Goal: Task Accomplishment & Management: Use online tool/utility

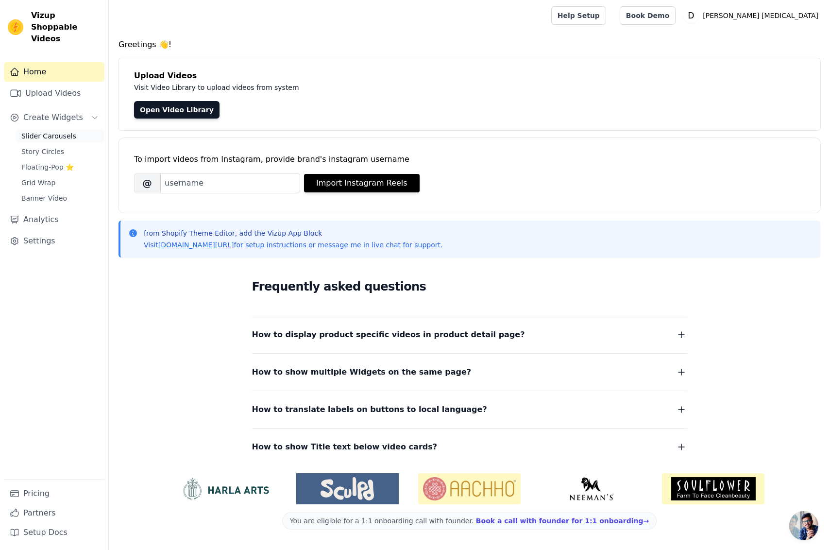
click at [52, 129] on link "Slider Carousels" at bounding box center [60, 136] width 89 height 14
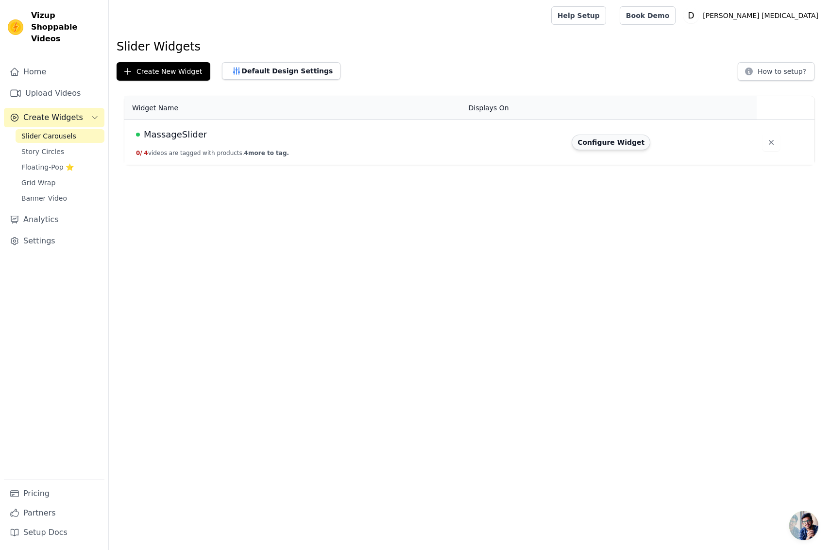
click at [615, 143] on button "Configure Widget" at bounding box center [611, 143] width 79 height 16
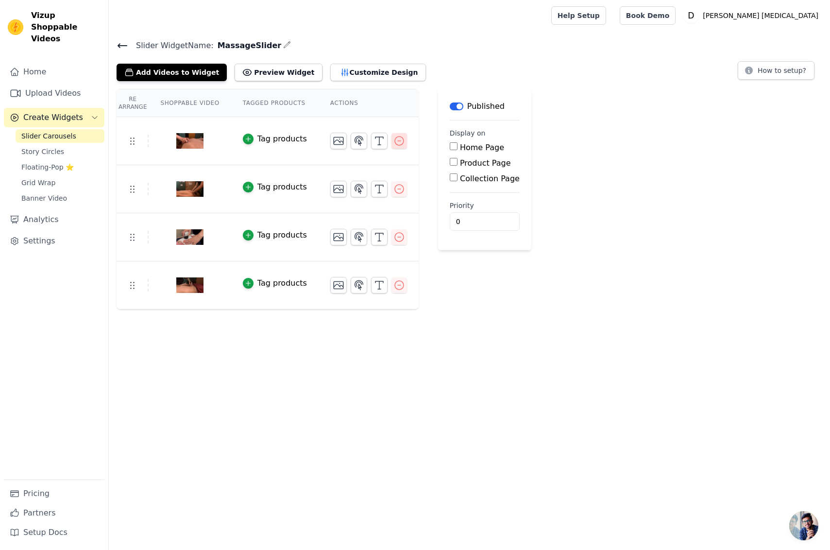
click at [399, 144] on icon "button" at bounding box center [399, 141] width 9 height 9
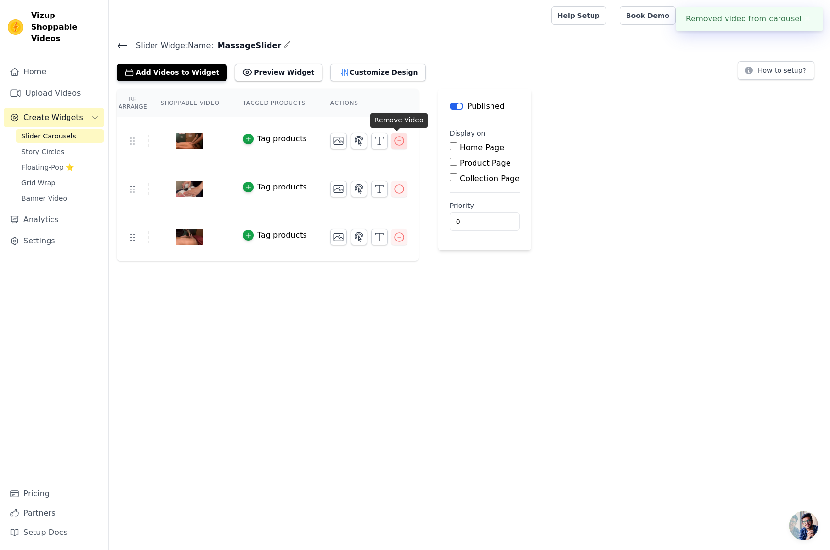
click at [395, 140] on icon "button" at bounding box center [400, 141] width 12 height 12
click at [397, 139] on icon "button" at bounding box center [400, 141] width 12 height 12
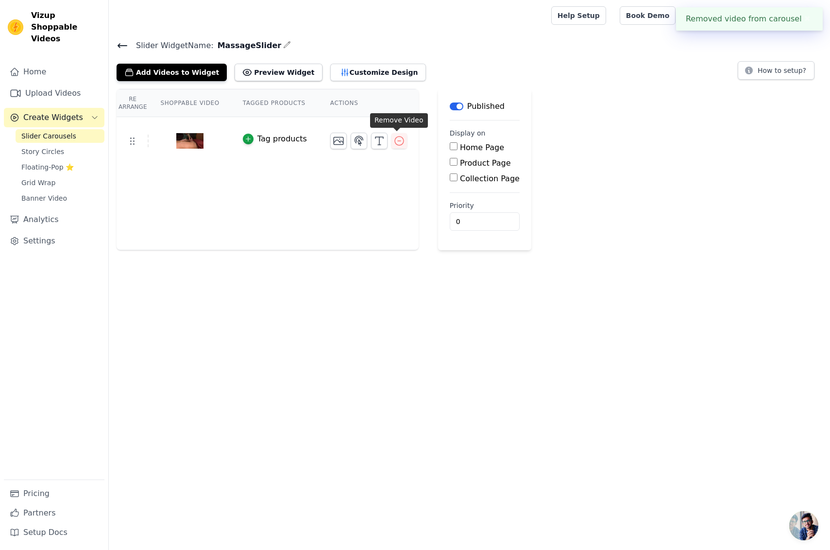
click at [397, 139] on icon "button" at bounding box center [400, 141] width 12 height 12
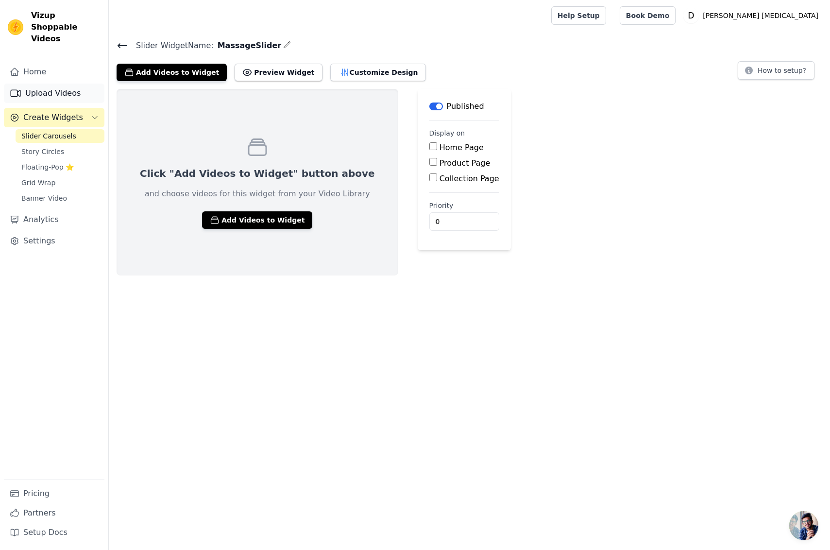
click at [51, 84] on link "Upload Videos" at bounding box center [54, 93] width 101 height 19
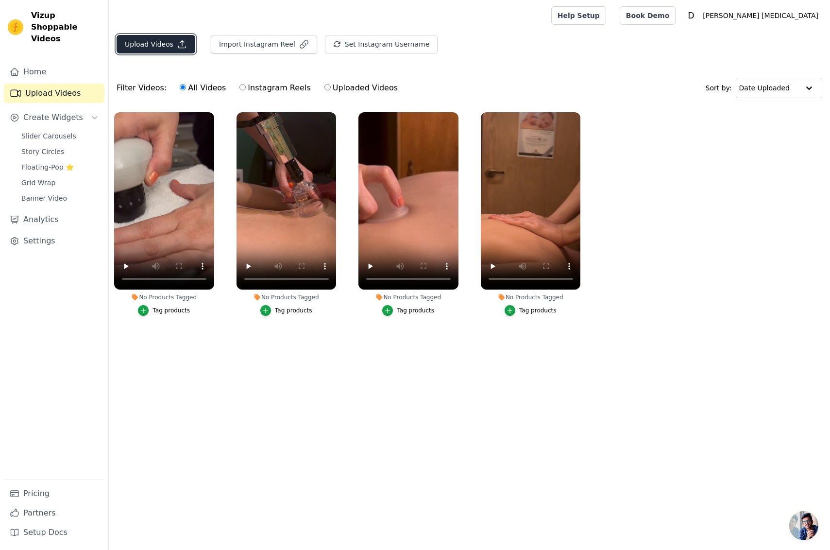
click at [136, 48] on button "Upload Videos" at bounding box center [156, 44] width 79 height 18
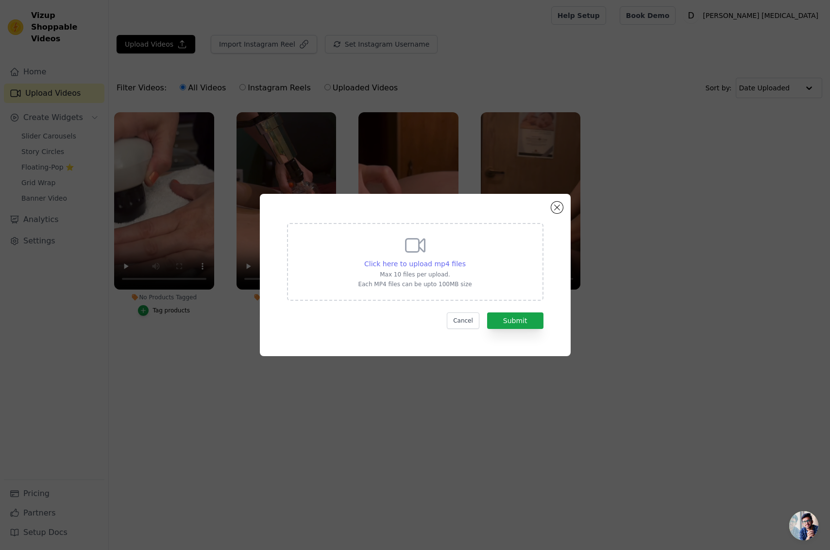
click at [424, 265] on span "Click here to upload mp4 files" at bounding box center [415, 264] width 102 height 8
click at [465, 259] on input "Click here to upload mp4 files Max 10 files per upload. Each MP4 files can be u…" at bounding box center [465, 258] width 0 height 0
type input "C:\fakepath\dewaldactionmoves.mp4"
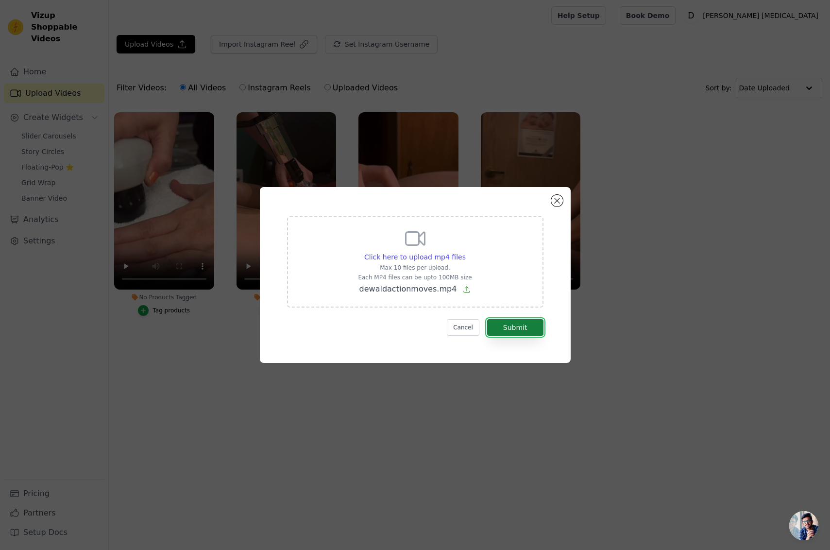
click at [511, 331] on button "Submit" at bounding box center [515, 327] width 56 height 17
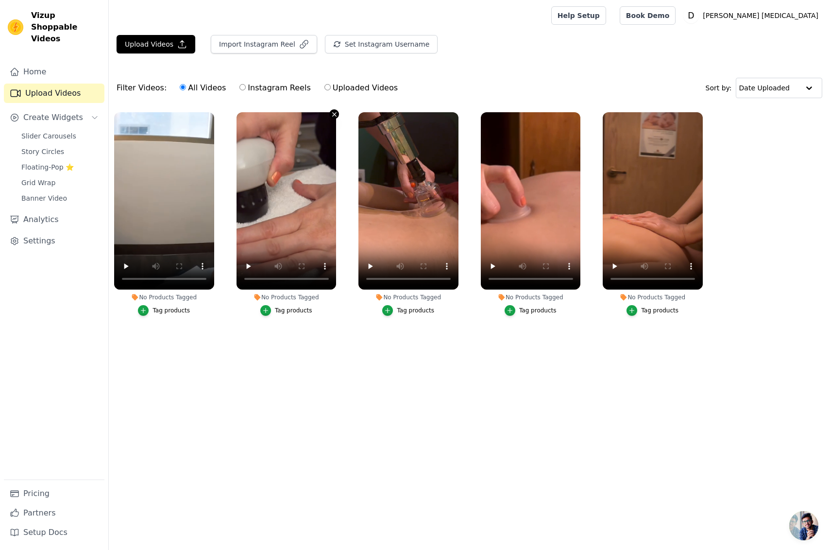
click at [333, 116] on icon "button" at bounding box center [334, 114] width 7 height 7
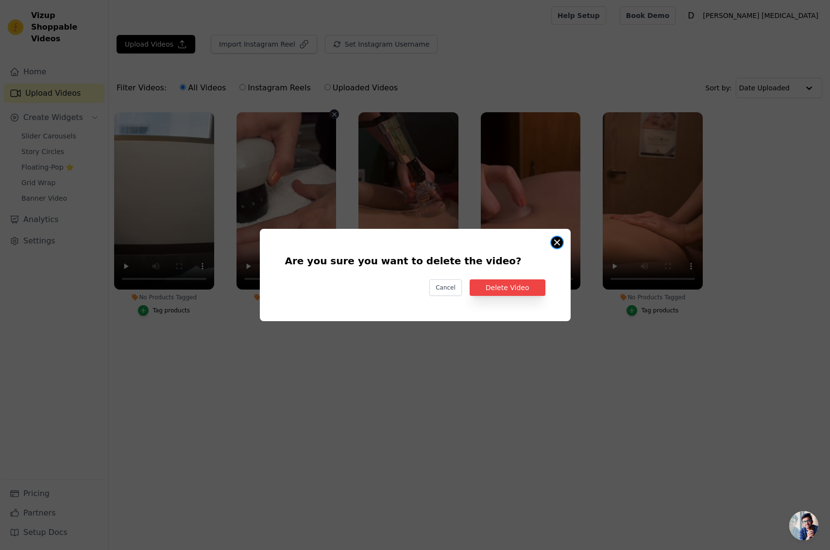
click at [558, 240] on button "Are you sure you want to delete the video? Cancel Delete Video No Products Tagg…" at bounding box center [557, 243] width 12 height 12
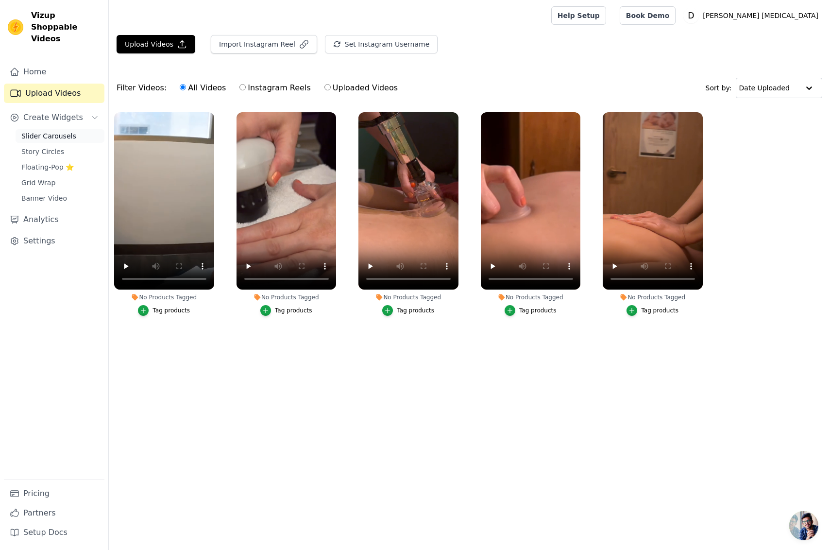
click at [41, 131] on span "Slider Carousels" at bounding box center [48, 136] width 55 height 10
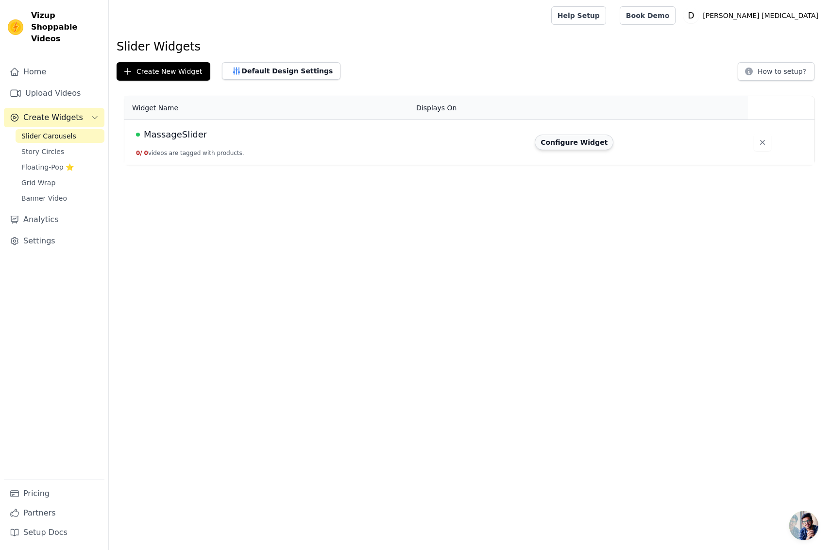
click at [574, 140] on button "Configure Widget" at bounding box center [574, 143] width 79 height 16
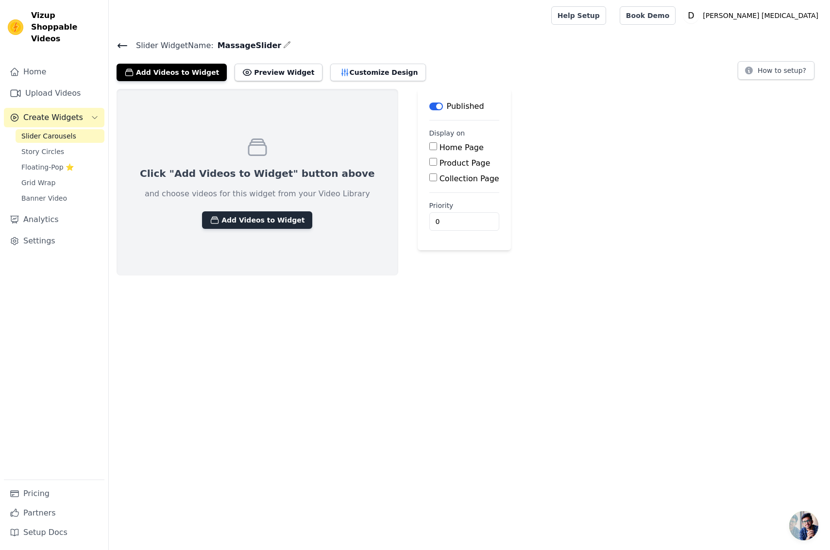
click at [247, 215] on button "Add Videos to Widget" at bounding box center [257, 219] width 110 height 17
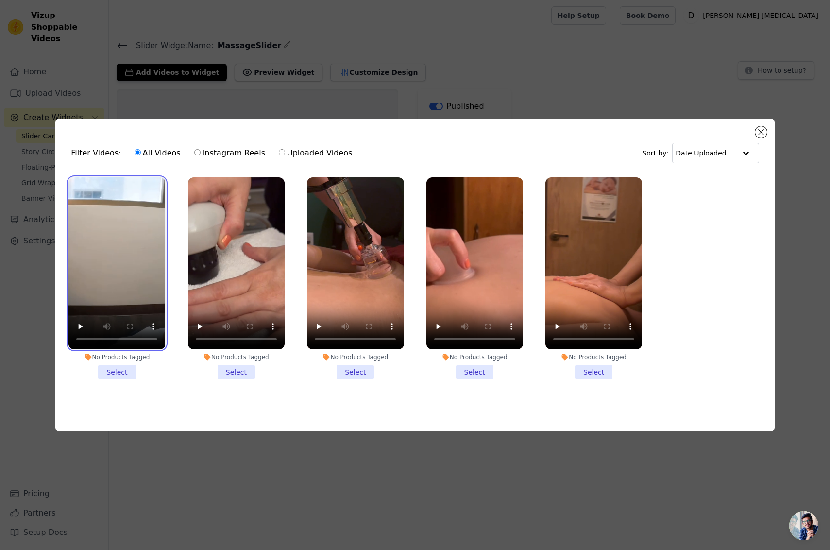
click at [116, 259] on video at bounding box center [116, 263] width 97 height 172
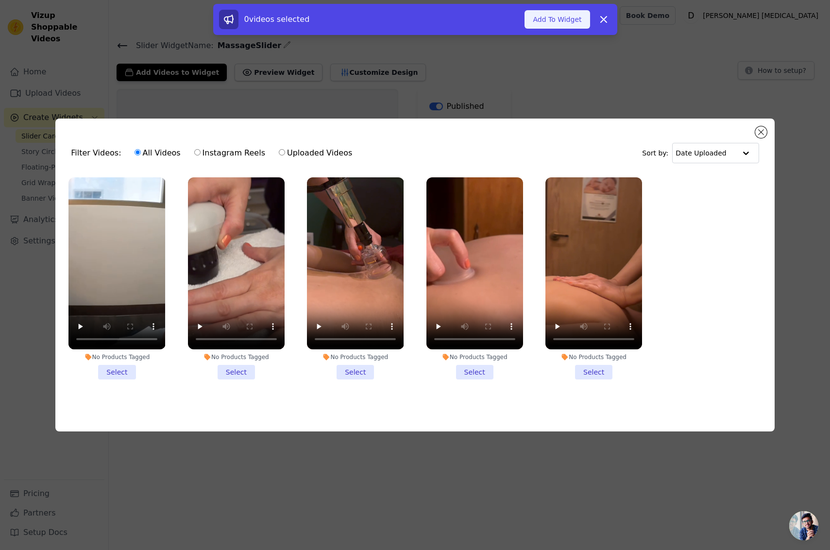
click at [562, 24] on button "Add To Widget" at bounding box center [557, 19] width 65 height 18
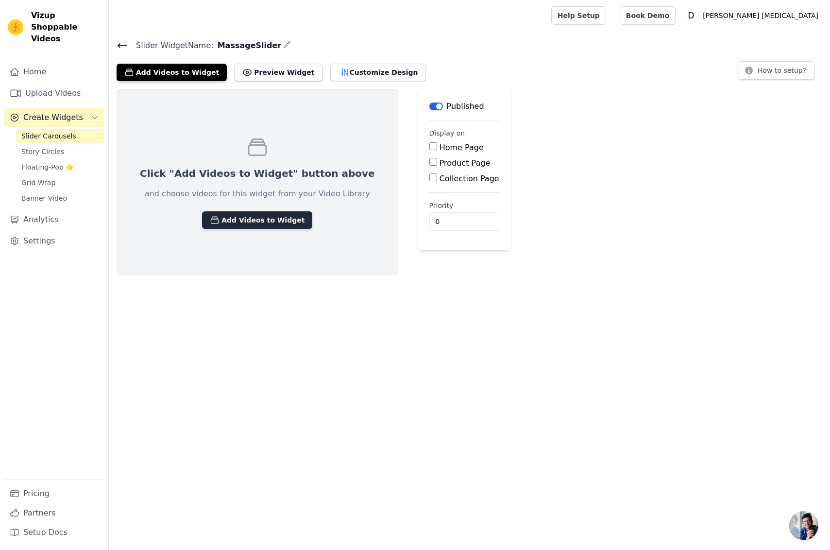
click at [263, 222] on button "Add Videos to Widget" at bounding box center [257, 219] width 110 height 17
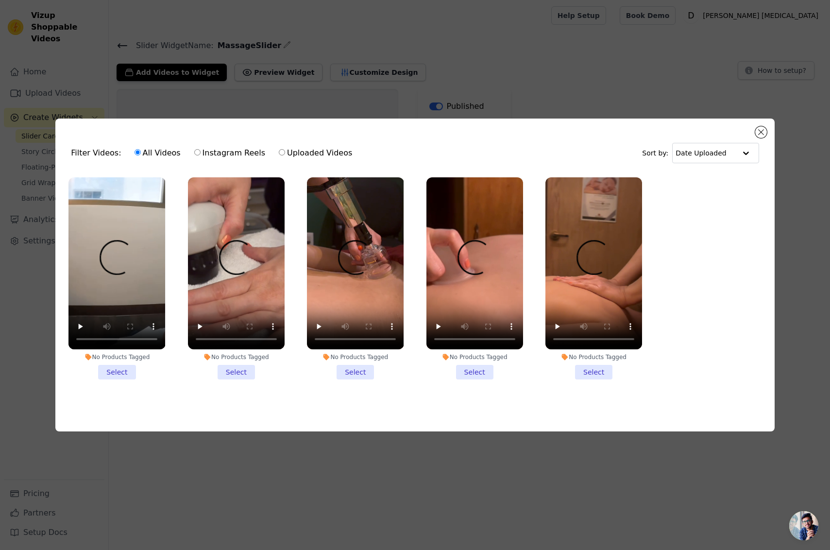
drag, startPoint x: 284, startPoint y: 151, endPoint x: 274, endPoint y: 151, distance: 9.2
click at [283, 151] on label "Uploaded Videos" at bounding box center [315, 153] width 74 height 13
click at [283, 151] on input "Uploaded Videos" at bounding box center [282, 152] width 6 height 6
radio input "true"
click at [130, 373] on li "No Products Tagged Select" at bounding box center [116, 278] width 97 height 203
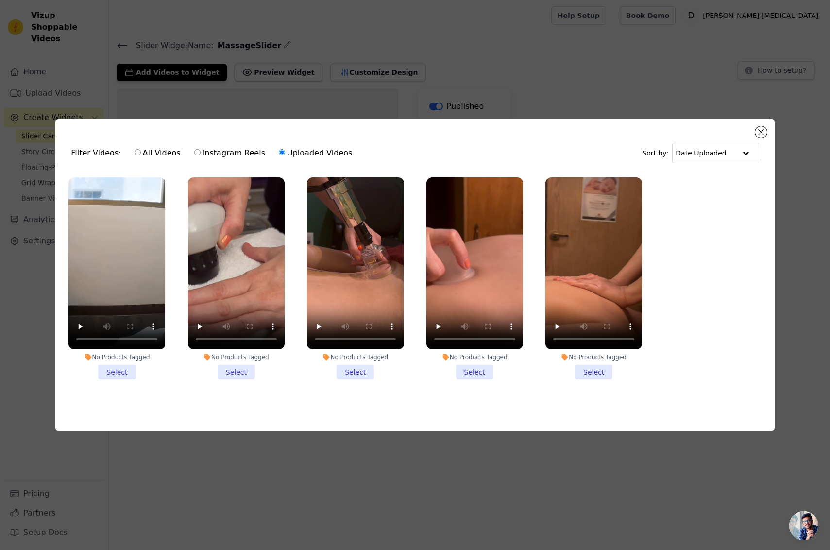
click at [0, 0] on input "No Products Tagged Select" at bounding box center [0, 0] width 0 height 0
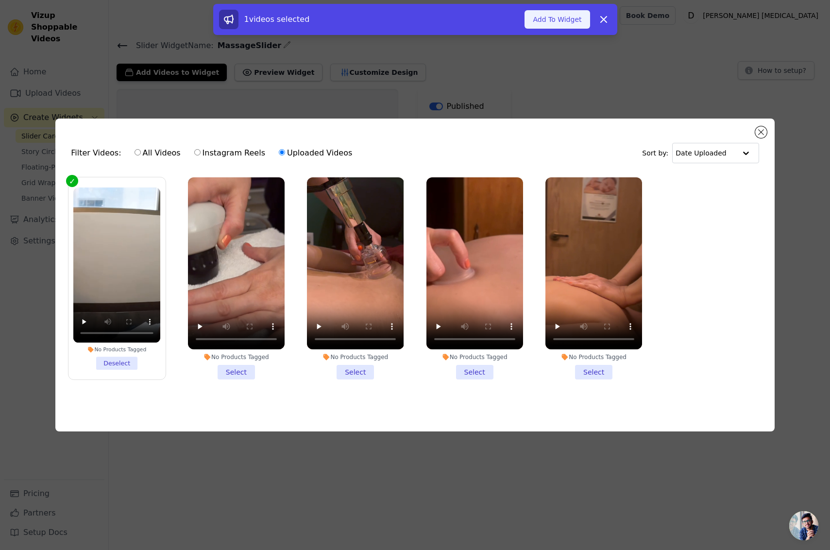
click at [557, 19] on button "Add To Widget" at bounding box center [557, 19] width 65 height 18
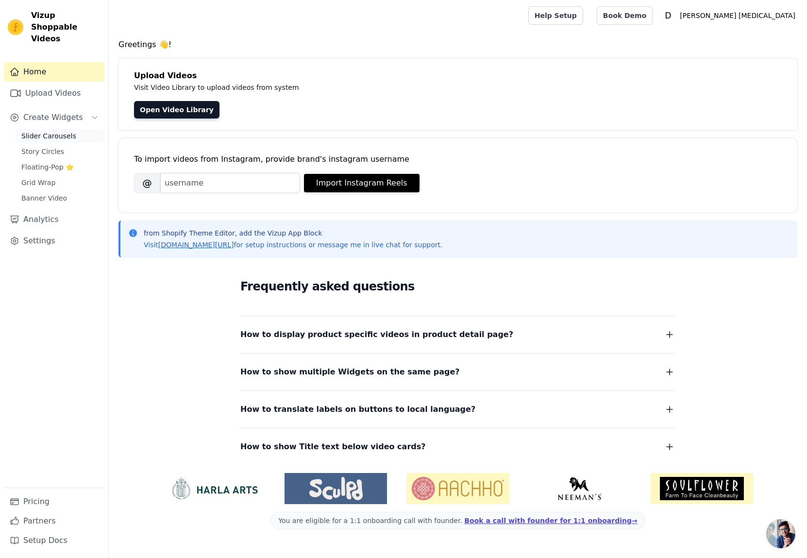
click at [49, 131] on span "Slider Carousels" at bounding box center [48, 136] width 55 height 10
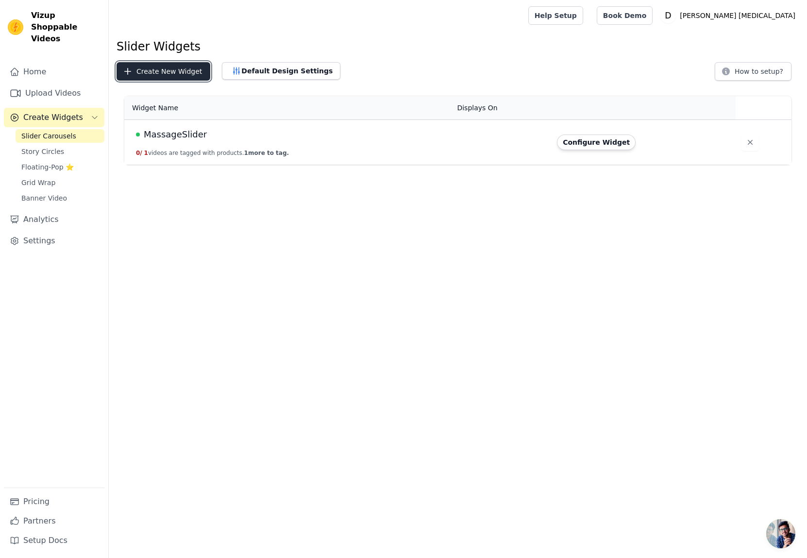
click at [149, 77] on button "Create New Widget" at bounding box center [164, 71] width 94 height 18
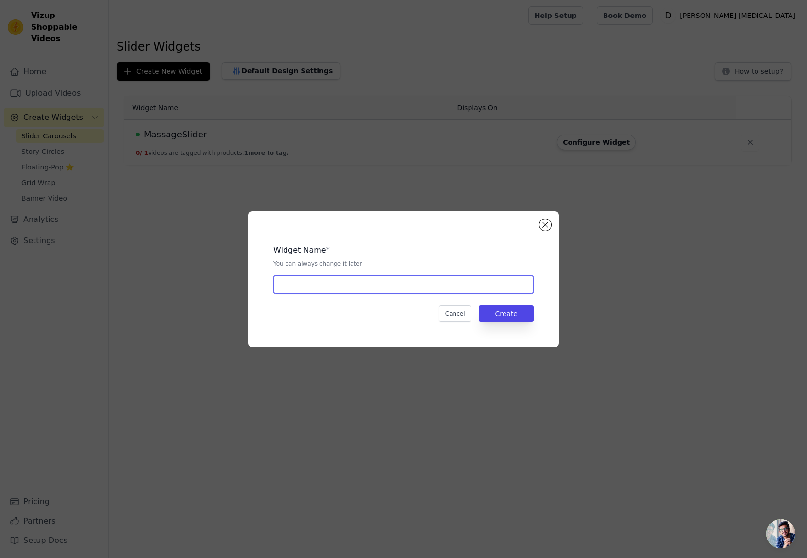
click at [334, 279] on input "text" at bounding box center [404, 284] width 260 height 18
type input "types of massage"
click at [519, 317] on button "Create" at bounding box center [506, 314] width 55 height 17
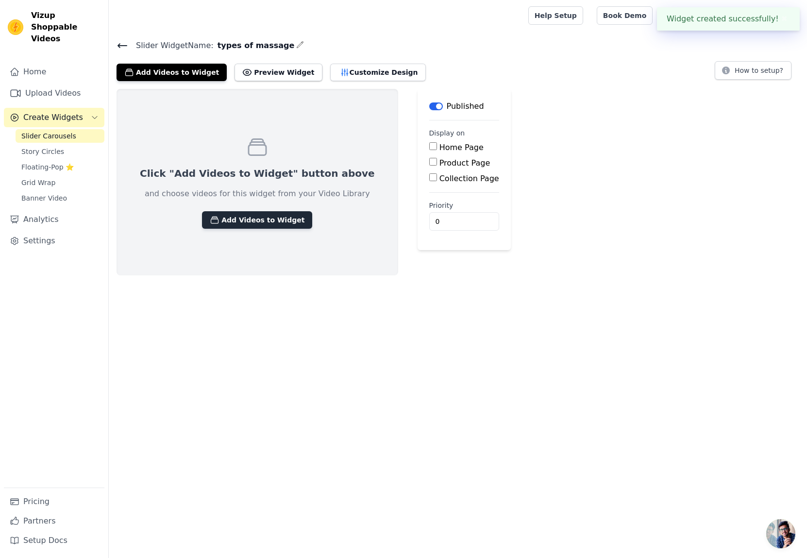
click at [227, 226] on button "Add Videos to Widget" at bounding box center [257, 219] width 110 height 17
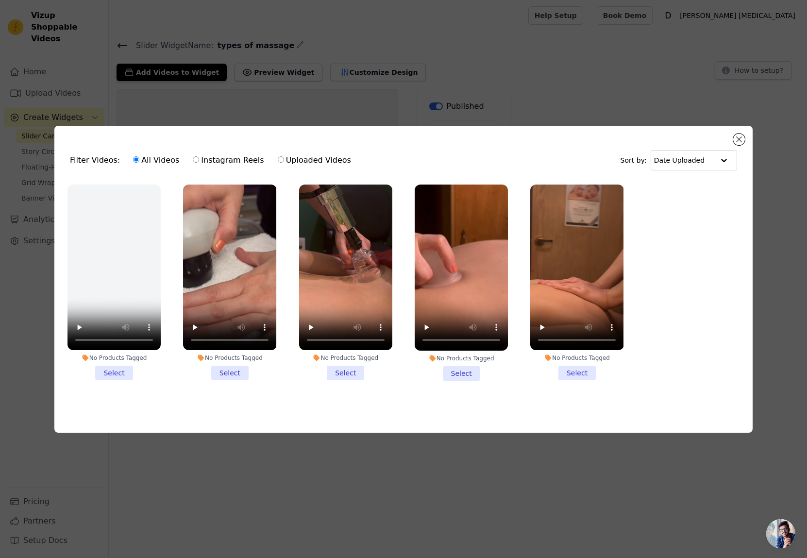
click at [279, 154] on label "Uploaded Videos" at bounding box center [314, 160] width 74 height 13
click at [279, 156] on input "Uploaded Videos" at bounding box center [281, 159] width 6 height 6
radio input "true"
click at [232, 373] on li "No Products Tagged Select" at bounding box center [229, 283] width 93 height 196
click at [0, 0] on input "No Products Tagged Select" at bounding box center [0, 0] width 0 height 0
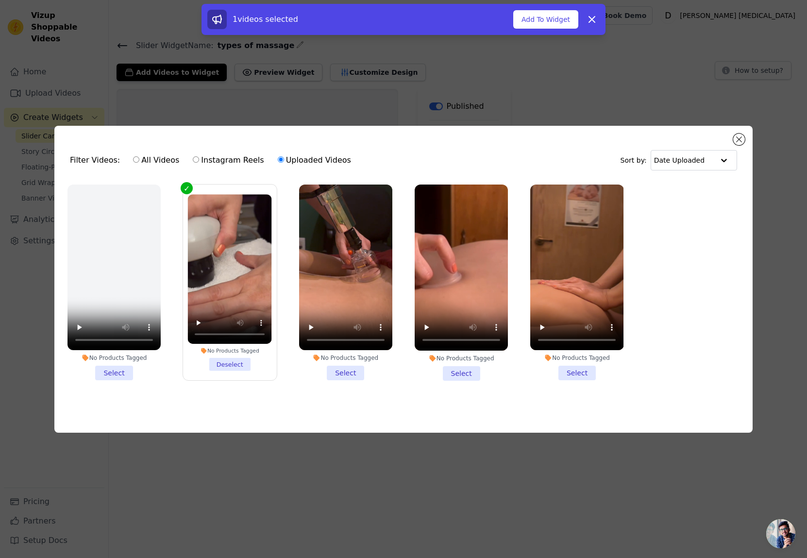
drag, startPoint x: 341, startPoint y: 371, endPoint x: 400, endPoint y: 369, distance: 59.8
click at [341, 371] on li "No Products Tagged Select" at bounding box center [345, 283] width 93 height 196
click at [0, 0] on input "No Products Tagged Select" at bounding box center [0, 0] width 0 height 0
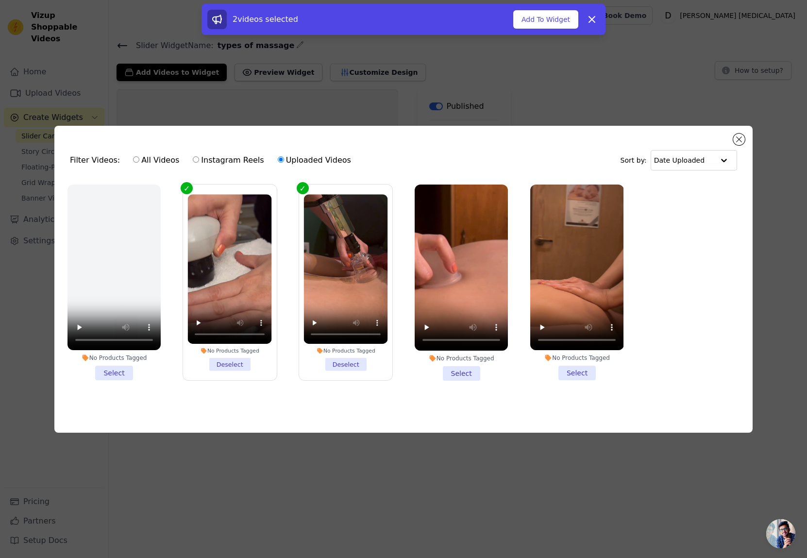
drag, startPoint x: 454, startPoint y: 370, endPoint x: 532, endPoint y: 371, distance: 78.2
click at [459, 371] on li "No Products Tagged Select" at bounding box center [461, 283] width 93 height 196
click at [582, 373] on li "No Products Tagged Select" at bounding box center [576, 283] width 93 height 196
click at [0, 0] on input "No Products Tagged Select" at bounding box center [0, 0] width 0 height 0
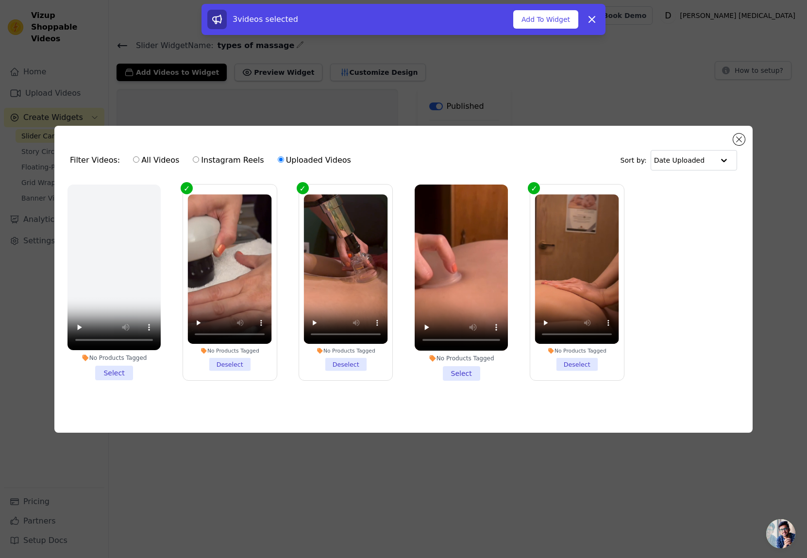
click at [466, 379] on div "No Products Tagged Select" at bounding box center [462, 282] width 104 height 207
click at [467, 375] on li "No Products Tagged Select" at bounding box center [461, 283] width 93 height 196
click at [0, 0] on input "No Products Tagged Select" at bounding box center [0, 0] width 0 height 0
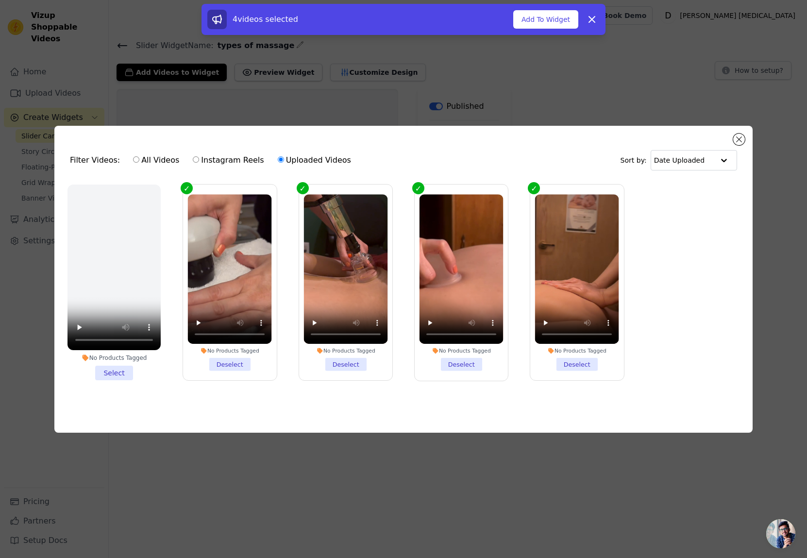
click at [557, 475] on div "Filter Videos: All Videos Instagram Reels Uploaded Videos Sort by: Date Uploade…" at bounding box center [403, 279] width 807 height 558
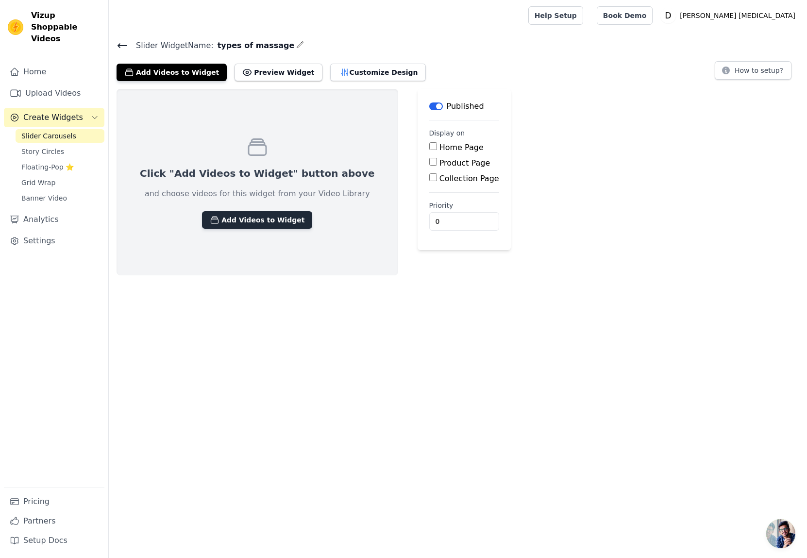
click at [223, 222] on button "Add Videos to Widget" at bounding box center [257, 219] width 110 height 17
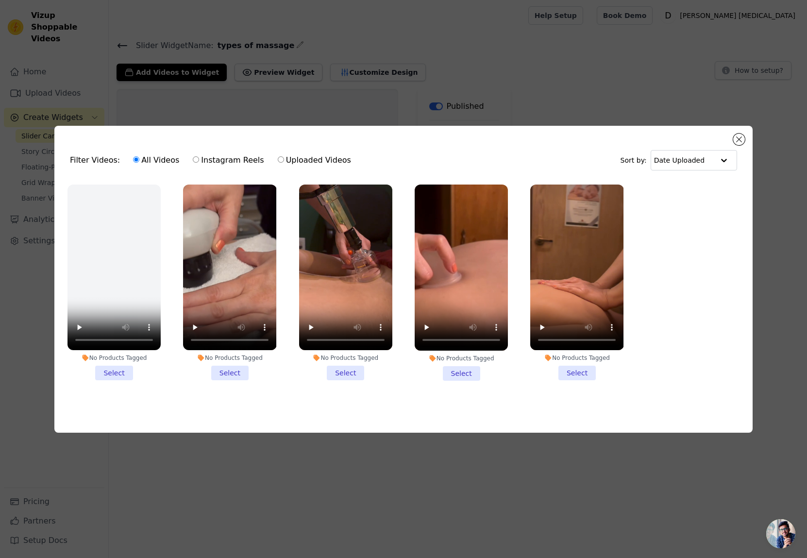
click at [237, 372] on li "No Products Tagged Select" at bounding box center [229, 283] width 93 height 196
click at [0, 0] on input "No Products Tagged Select" at bounding box center [0, 0] width 0 height 0
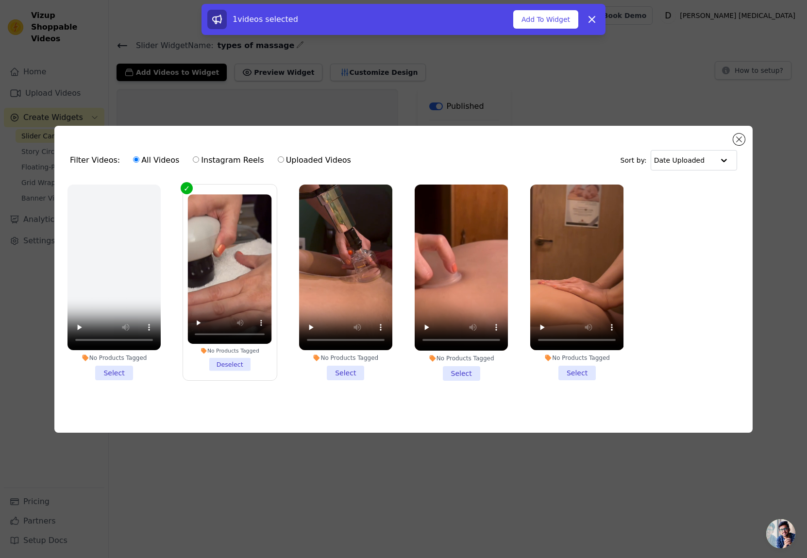
drag, startPoint x: 348, startPoint y: 373, endPoint x: 375, endPoint y: 373, distance: 26.7
click at [350, 373] on li "No Products Tagged Select" at bounding box center [345, 283] width 93 height 196
click at [0, 0] on input "No Products Tagged Select" at bounding box center [0, 0] width 0 height 0
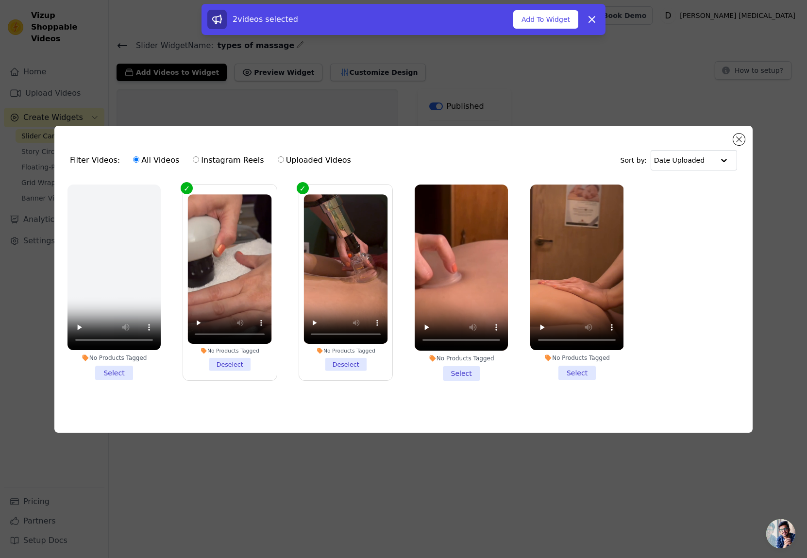
drag, startPoint x: 464, startPoint y: 370, endPoint x: 551, endPoint y: 373, distance: 87.0
click at [471, 371] on li "No Products Tagged Select" at bounding box center [461, 283] width 93 height 196
click at [587, 368] on li "No Products Tagged Select" at bounding box center [576, 283] width 93 height 196
click at [0, 0] on input "No Products Tagged Select" at bounding box center [0, 0] width 0 height 0
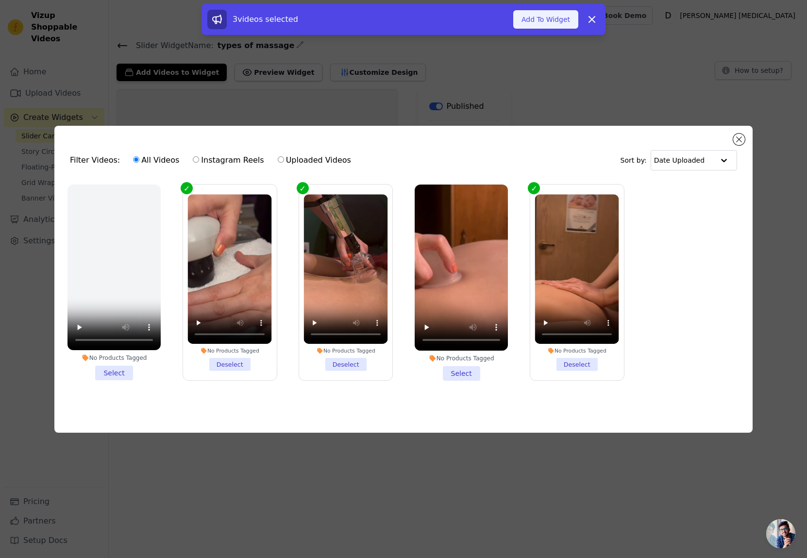
click at [553, 25] on button "Add To Widget" at bounding box center [545, 19] width 65 height 18
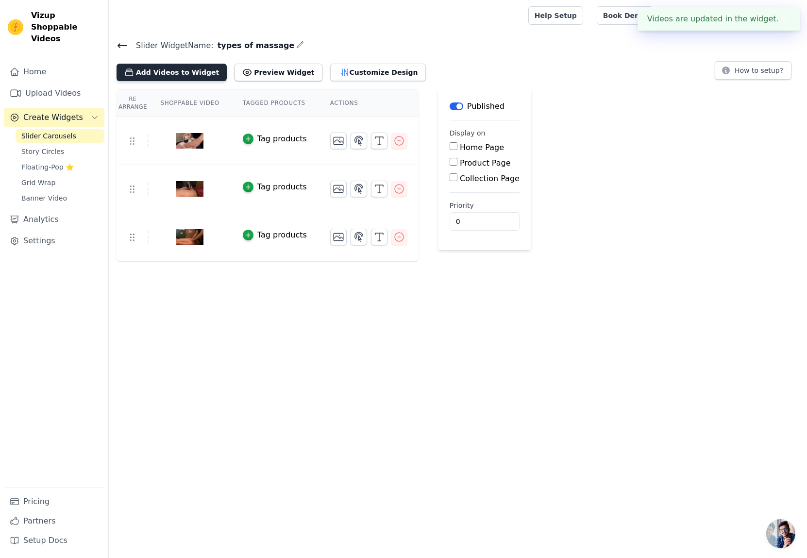
click at [176, 72] on button "Add Videos to Widget" at bounding box center [172, 72] width 110 height 17
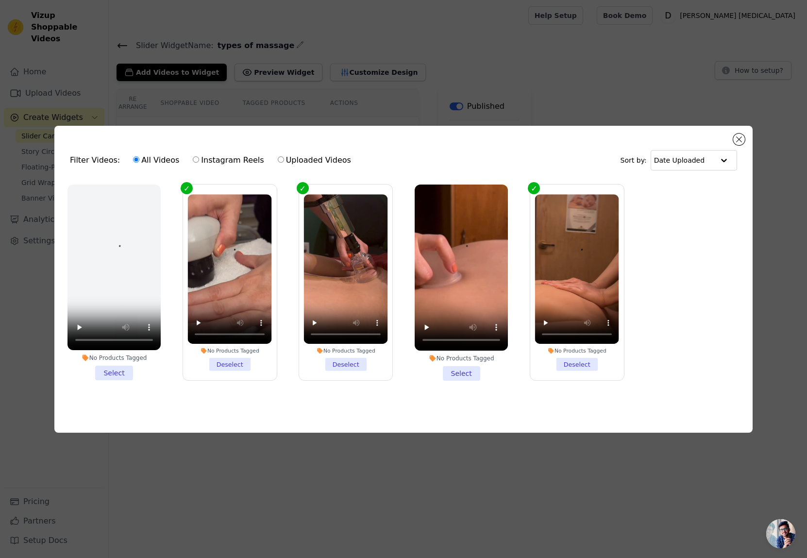
click at [467, 370] on li "No Products Tagged Select" at bounding box center [461, 283] width 93 height 196
click at [0, 0] on input "No Products Tagged Select" at bounding box center [0, 0] width 0 height 0
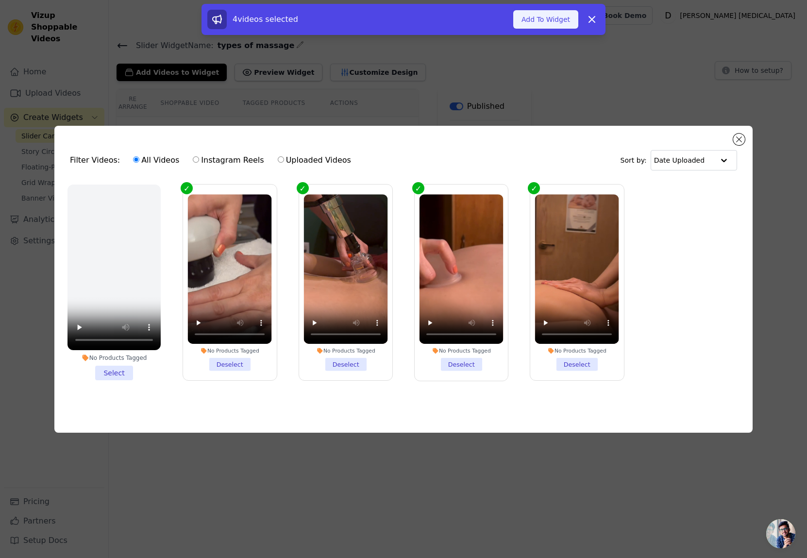
click at [556, 15] on button "Add To Widget" at bounding box center [545, 19] width 65 height 18
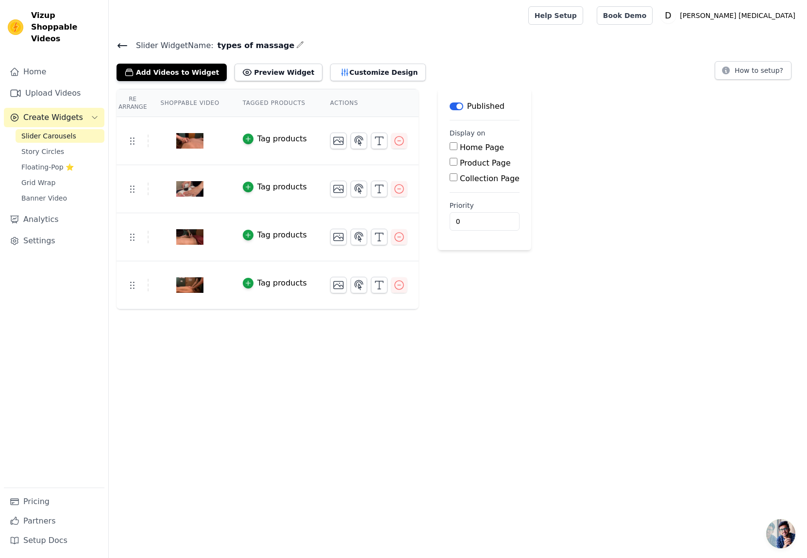
click at [123, 44] on icon at bounding box center [123, 46] width 12 height 12
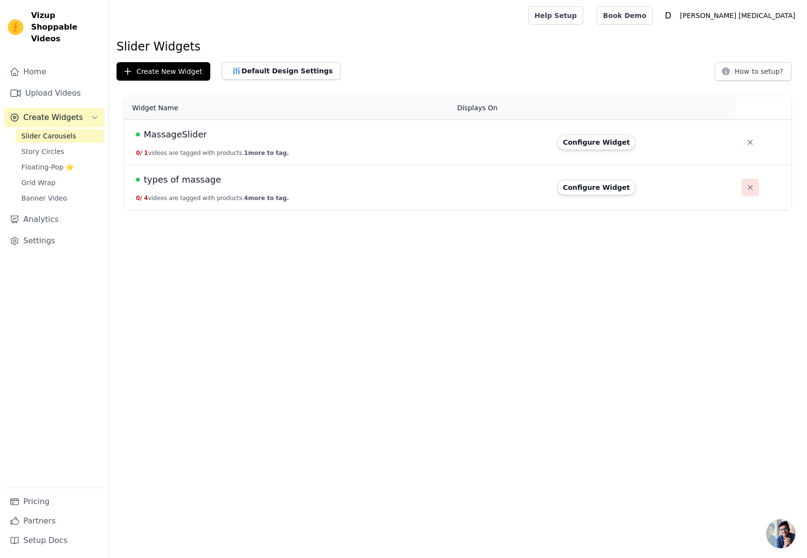
click at [748, 189] on icon "button" at bounding box center [751, 188] width 10 height 10
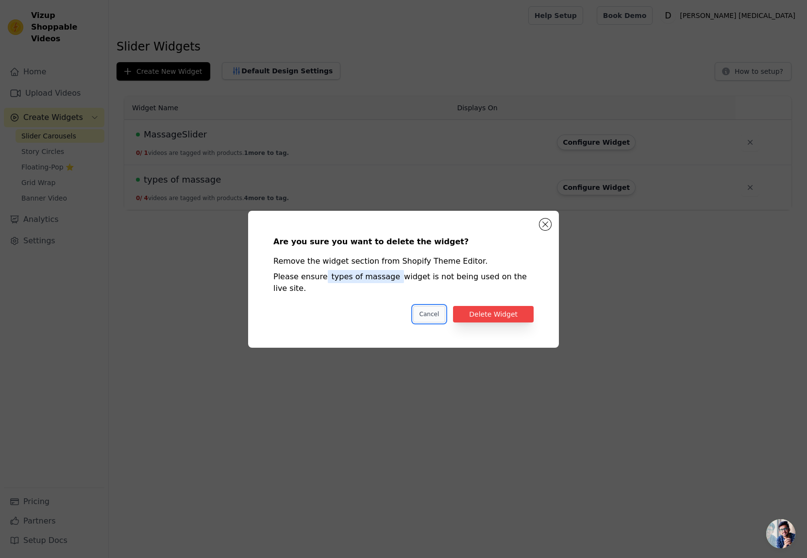
click at [434, 313] on button "Cancel" at bounding box center [429, 314] width 33 height 17
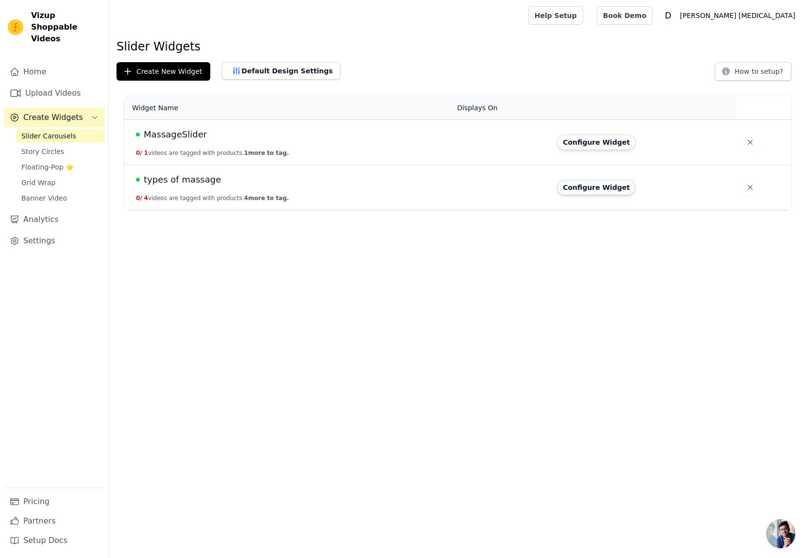
click at [599, 192] on button "Configure Widget" at bounding box center [596, 188] width 79 height 16
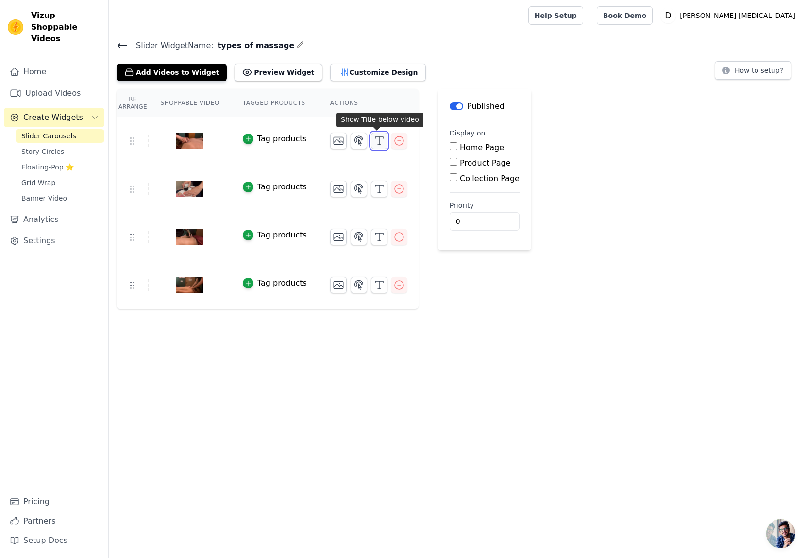
click at [379, 143] on icon "button" at bounding box center [380, 141] width 12 height 12
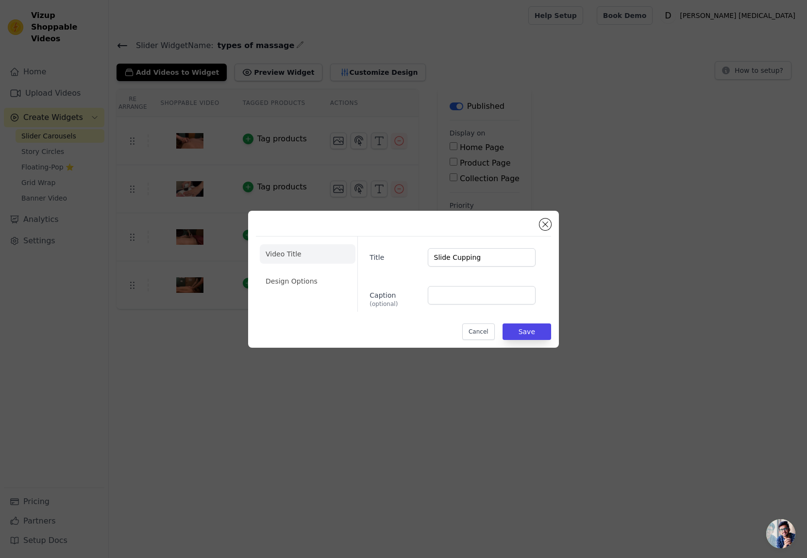
click at [379, 143] on div "Video Title Design Options Title Slide Cupping Caption (optional) Cancel Save" at bounding box center [403, 279] width 807 height 558
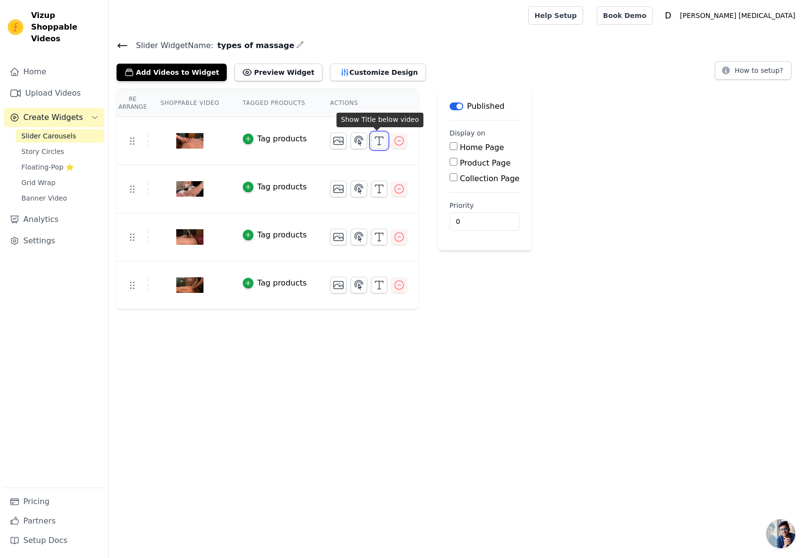
click at [379, 141] on line "button" at bounding box center [379, 141] width 0 height 8
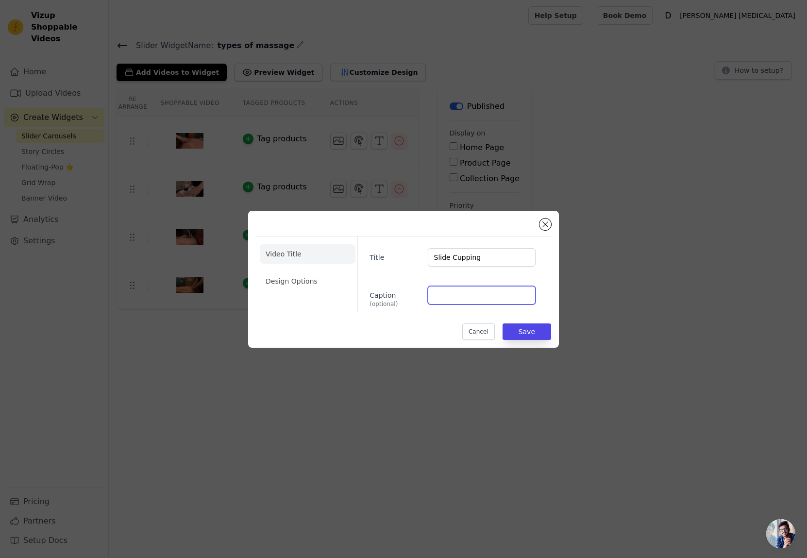
click at [463, 304] on input "Caption (optional)" at bounding box center [482, 295] width 108 height 18
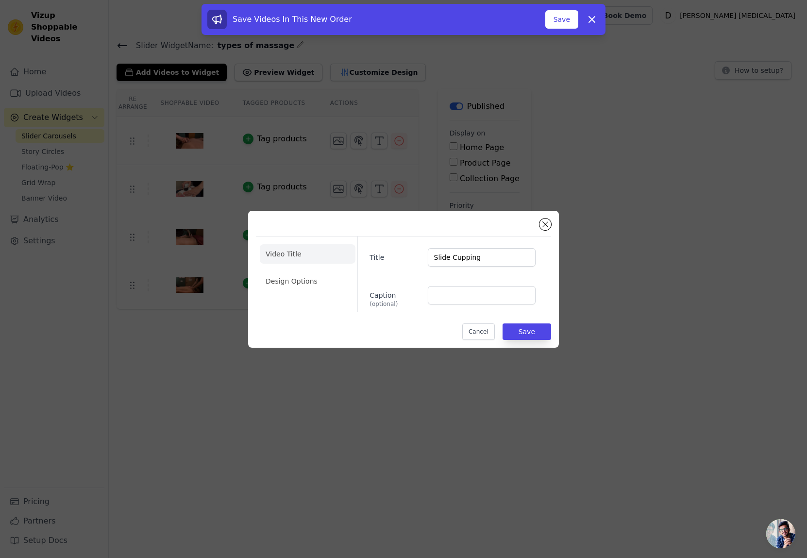
click at [535, 341] on div "Video Title Design Options Title Slide Cupping Caption (optional) Cancel Save" at bounding box center [403, 279] width 311 height 137
click at [537, 328] on button "Save" at bounding box center [527, 332] width 49 height 17
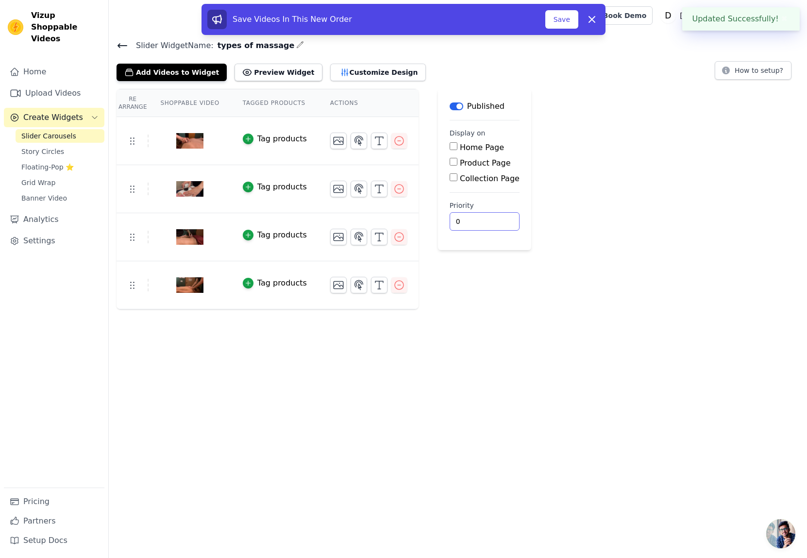
click at [548, 222] on div "Re Arrange Shoppable Video Tagged Products Actions Tag products Video Title Des…" at bounding box center [458, 199] width 699 height 221
click at [378, 190] on icon "button" at bounding box center [380, 189] width 12 height 12
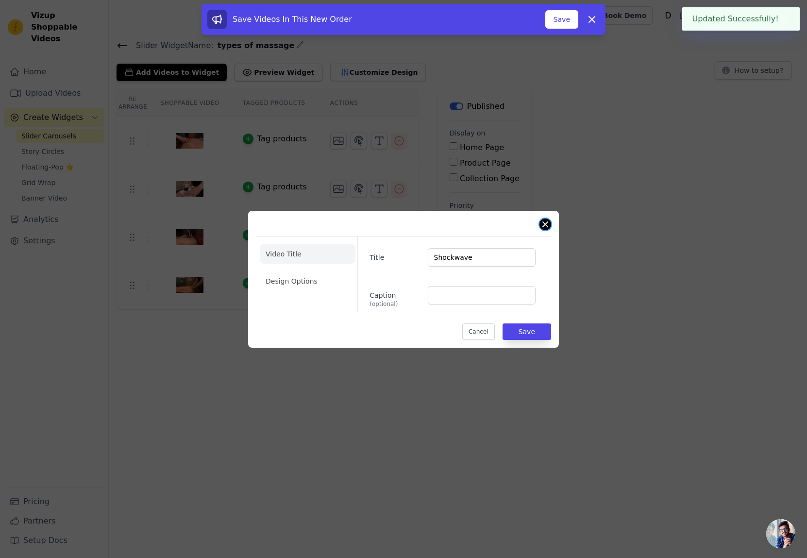
click at [546, 226] on button "Close modal" at bounding box center [546, 225] width 12 height 12
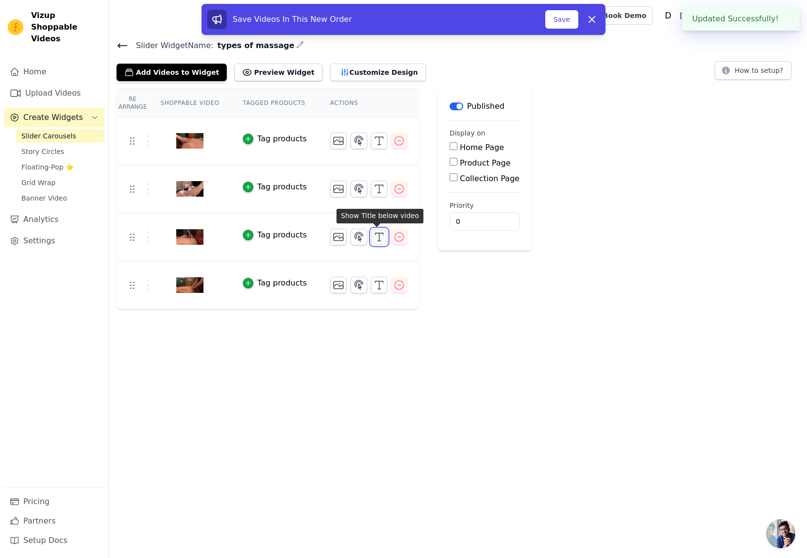
click at [374, 240] on icon "button" at bounding box center [380, 237] width 12 height 12
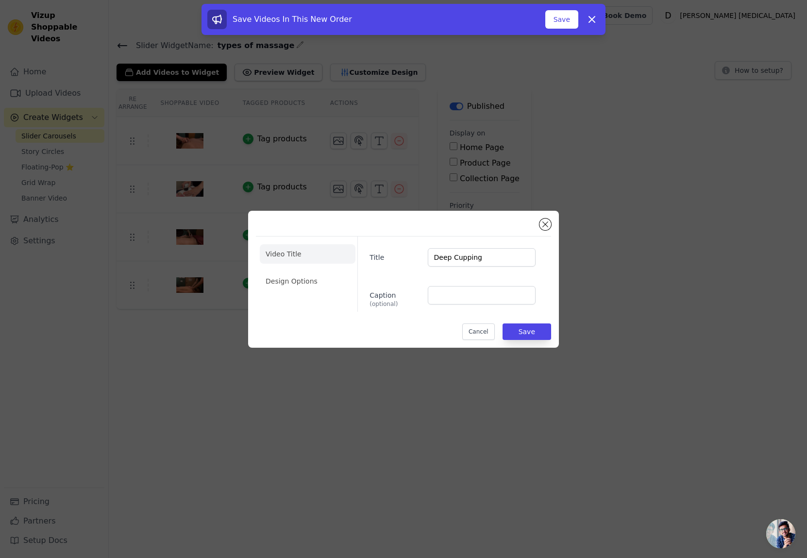
click at [549, 229] on div "Video Title Design Options Title Deep Cupping Caption (optional) Cancel Save" at bounding box center [403, 279] width 295 height 121
click at [549, 224] on button "Close modal" at bounding box center [546, 225] width 12 height 12
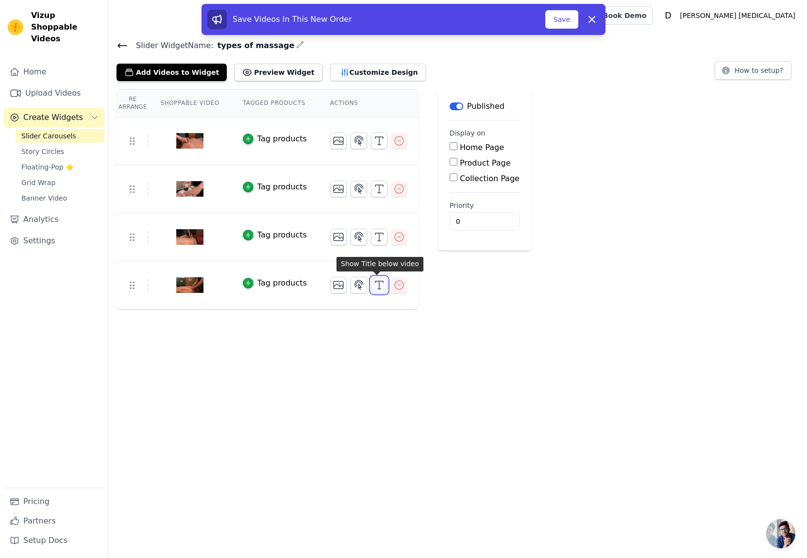
click at [376, 287] on icon "button" at bounding box center [380, 285] width 12 height 12
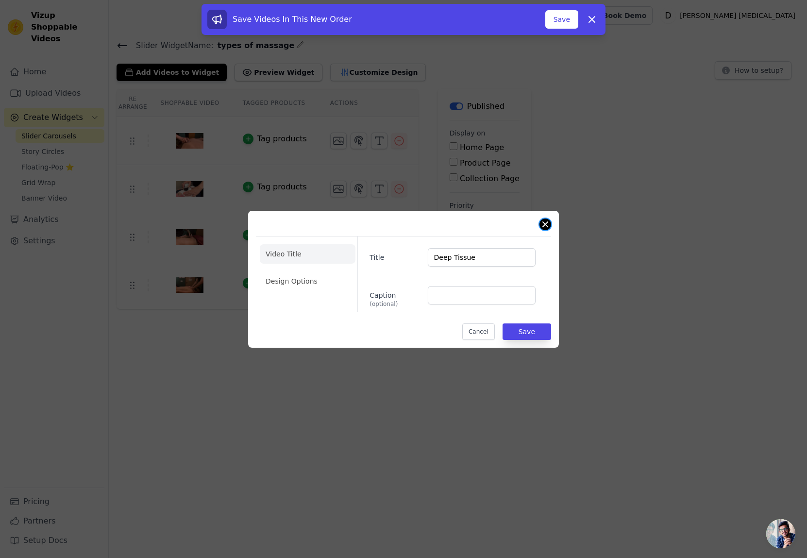
click at [545, 225] on button "Close modal" at bounding box center [546, 225] width 12 height 12
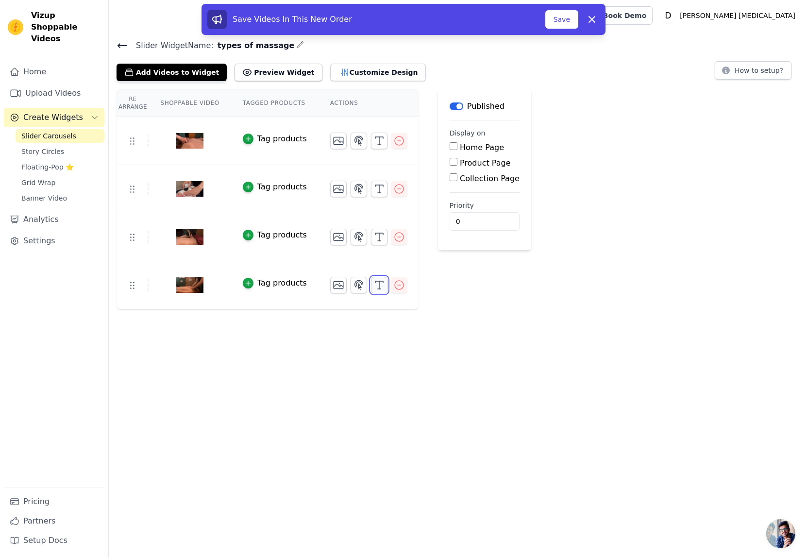
click at [374, 284] on icon "button" at bounding box center [380, 285] width 12 height 12
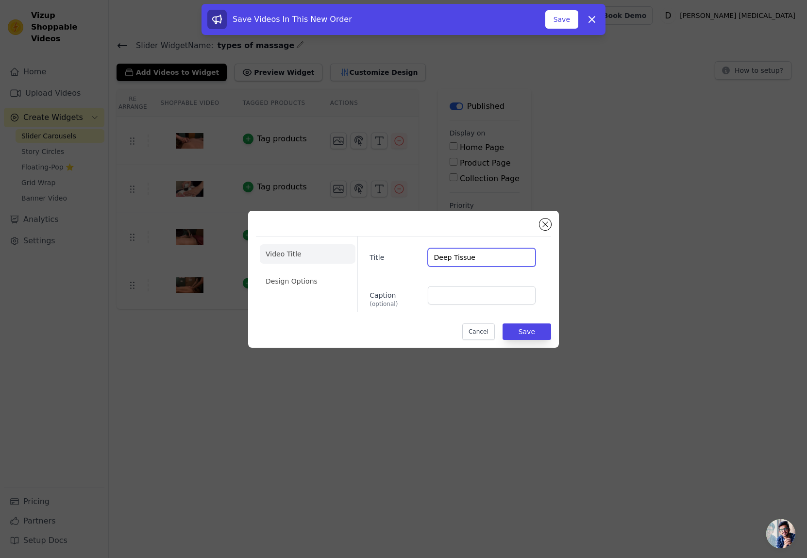
click at [489, 251] on input "Deep Tissue" at bounding box center [482, 257] width 108 height 18
click at [488, 257] on input "Deep Tissue" at bounding box center [482, 257] width 108 height 18
type input "Traditional Massage"
click at [518, 327] on button "Save" at bounding box center [527, 332] width 49 height 17
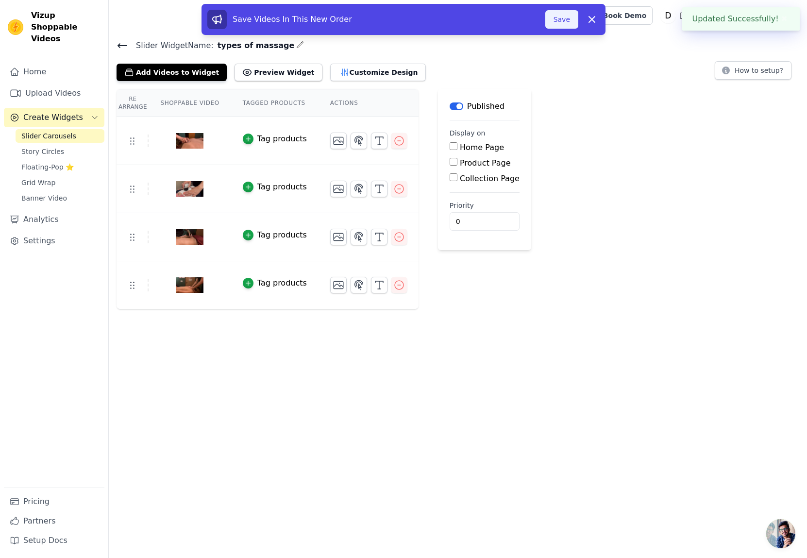
click at [567, 22] on button "Save" at bounding box center [562, 19] width 33 height 18
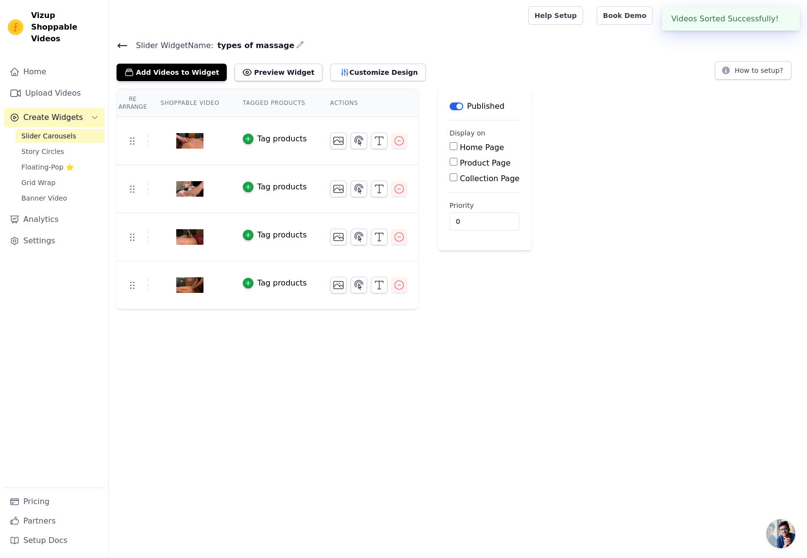
click at [129, 46] on span "Slider Widget Name:" at bounding box center [171, 46] width 86 height 12
click at [117, 45] on icon at bounding box center [123, 46] width 12 height 12
